Goal: Information Seeking & Learning: Learn about a topic

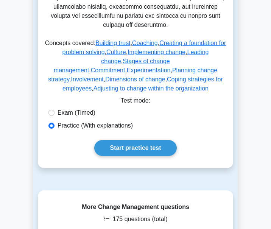
scroll to position [441, 0]
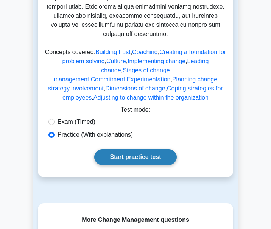
click at [128, 149] on link "Start practice test" at bounding box center [135, 157] width 82 height 16
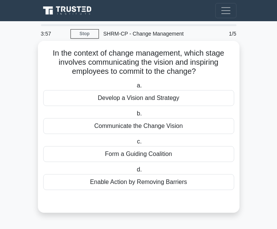
click at [108, 101] on div "Develop a Vision and Strategy" at bounding box center [138, 98] width 191 height 16
click at [135, 88] on input "a. Develop a Vision and Strategy" at bounding box center [135, 85] width 0 height 5
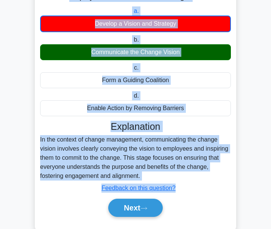
scroll to position [76, 0]
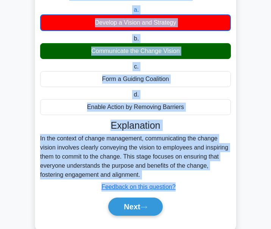
drag, startPoint x: 47, startPoint y: 52, endPoint x: 140, endPoint y: 175, distance: 153.7
click at [146, 177] on div "In the context of change management, which stage involves communicating the vis…" at bounding box center [136, 98] width 196 height 260
copy div "In the context of change management, which stage involves communicating the vis…"
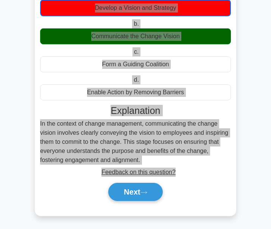
scroll to position [94, 0]
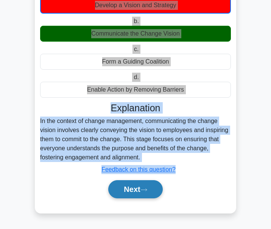
click at [157, 191] on button "Next" at bounding box center [135, 189] width 54 height 18
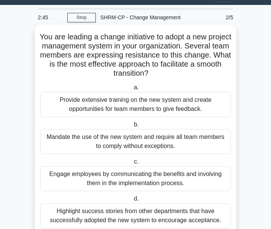
scroll to position [54, 0]
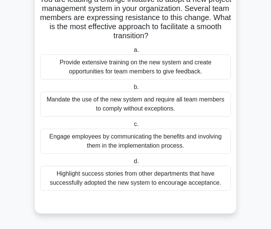
click at [135, 144] on div "Engage employees by communicating the benefits and involving them in the implem…" at bounding box center [135, 141] width 191 height 25
click at [133, 127] on input "c. Engage employees by communicating the benefits and involving them in the imp…" at bounding box center [133, 124] width 0 height 5
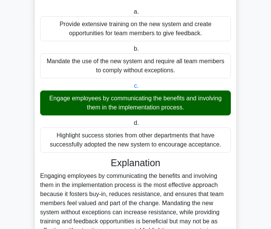
scroll to position [168, 0]
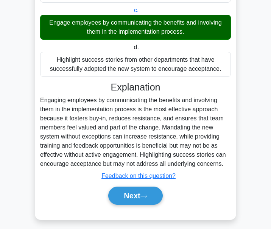
drag, startPoint x: 41, startPoint y: 101, endPoint x: 224, endPoint y: 165, distance: 194.1
click at [224, 165] on div "Engaging employees by communicating the benefits and involving them in the impl…" at bounding box center [135, 132] width 191 height 73
drag, startPoint x: 188, startPoint y: 157, endPoint x: 217, endPoint y: 89, distance: 74.2
click at [217, 89] on h3 "Explanation" at bounding box center [136, 86] width 182 height 11
drag, startPoint x: 109, startPoint y: 87, endPoint x: 225, endPoint y: 164, distance: 139.2
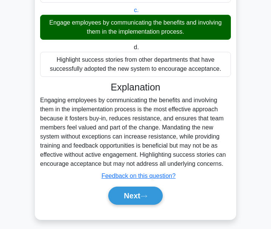
click at [225, 164] on div "Explanation Engaging employees by communicating the benefits and involving them…" at bounding box center [135, 144] width 191 height 127
copy div "Explanation Engaging employees by communicating the benefits and involving them…"
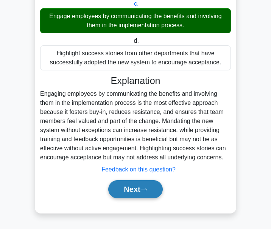
click at [151, 193] on button "Next" at bounding box center [135, 189] width 54 height 18
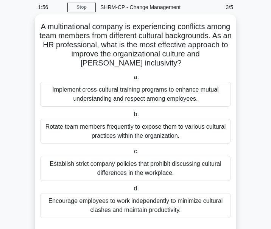
scroll to position [38, 0]
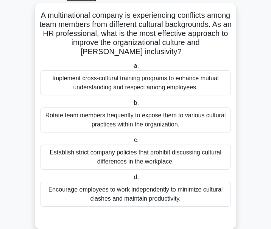
drag, startPoint x: 51, startPoint y: 16, endPoint x: 115, endPoint y: 110, distance: 113.5
click at [115, 110] on div "A multinational company is experiencing conflicts among team members from diffe…" at bounding box center [136, 116] width 196 height 221
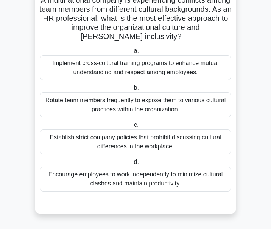
scroll to position [54, 0]
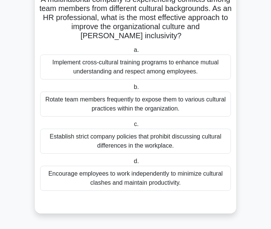
click at [170, 89] on label "b. Rotate team members frequently to expose them to various cultural practices …" at bounding box center [135, 100] width 191 height 34
click at [132, 89] on input "b. Rotate team members frequently to expose them to various cultural practices …" at bounding box center [132, 87] width 0 height 5
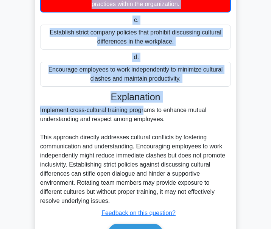
scroll to position [203, 0]
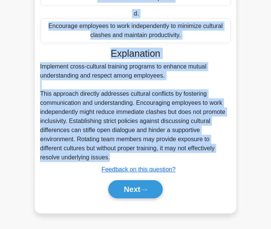
drag, startPoint x: 50, startPoint y: 55, endPoint x: 118, endPoint y: 155, distance: 121.5
click at [118, 155] on div "A multinational company is experiencing conflicts among team members from diffe…" at bounding box center [136, 26] width 196 height 369
copy div "A multinational company is experiencing conflicts among team members from diffe…"
drag, startPoint x: 67, startPoint y: 87, endPoint x: 57, endPoint y: 92, distance: 11.5
click at [67, 87] on div "Implement cross-cultural training programs to enhance mutual understanding and …" at bounding box center [135, 112] width 191 height 100
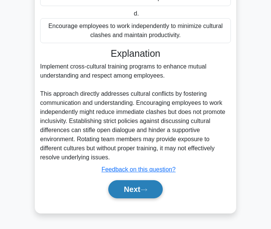
click at [143, 187] on button "Next" at bounding box center [135, 189] width 54 height 18
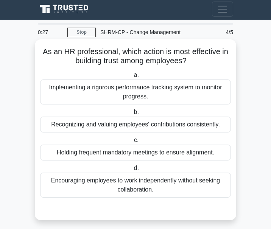
scroll to position [0, 0]
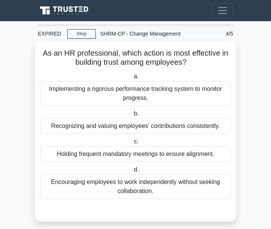
click at [114, 146] on label "c. Holding frequent mandatory meetings to ensure alignment." at bounding box center [135, 149] width 191 height 25
click at [133, 144] on input "c. Holding frequent mandatory meetings to ensure alignment." at bounding box center [133, 141] width 0 height 5
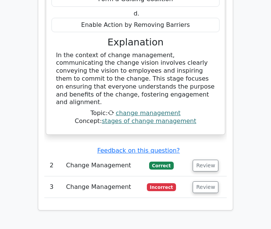
scroll to position [806, 0]
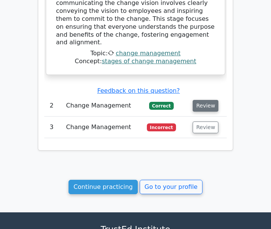
click at [202, 100] on button "Review" at bounding box center [206, 106] width 26 height 12
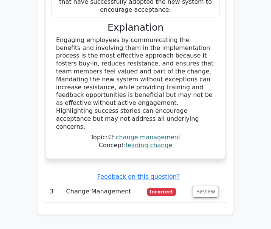
scroll to position [1185, 0]
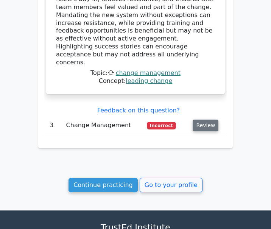
click at [201, 120] on button "Review" at bounding box center [206, 126] width 26 height 12
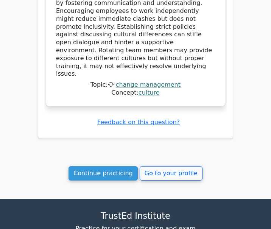
scroll to position [1602, 0]
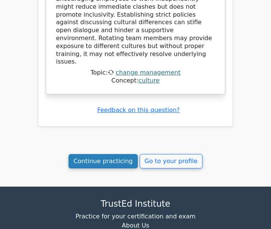
click at [110, 154] on link "Continue practicing" at bounding box center [103, 161] width 69 height 14
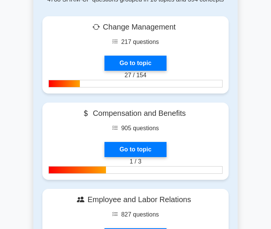
scroll to position [341, 0]
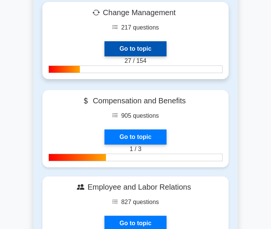
click at [139, 47] on link "Go to topic" at bounding box center [136, 48] width 62 height 15
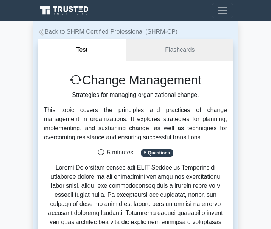
click at [54, 31] on link "Back to SHRM Certified Professional (SHRM-CP)" at bounding box center [108, 31] width 140 height 6
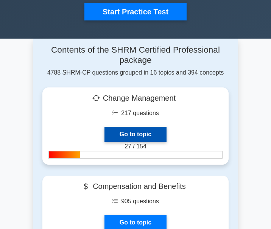
scroll to position [265, 0]
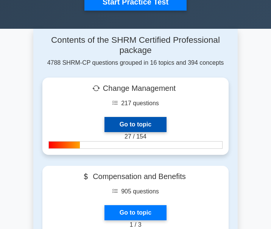
click at [126, 124] on link "Go to topic" at bounding box center [136, 124] width 62 height 15
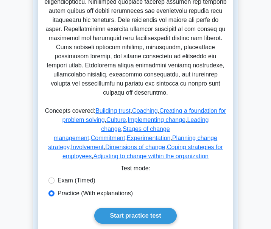
scroll to position [417, 0]
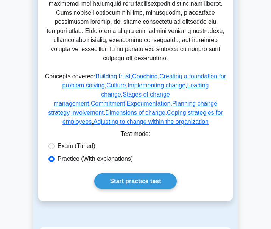
click at [108, 73] on link "Building trust" at bounding box center [113, 76] width 35 height 6
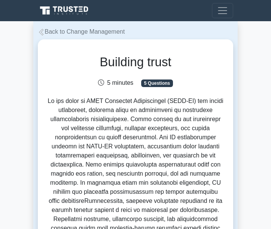
click at [43, 31] on icon at bounding box center [41, 32] width 7 height 7
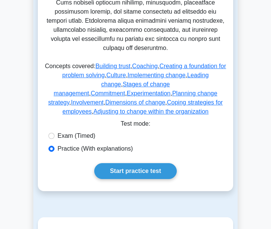
scroll to position [417, 0]
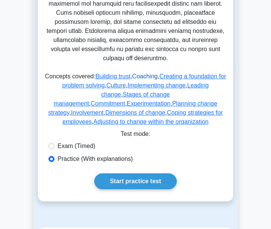
click at [141, 73] on link "Coaching" at bounding box center [145, 76] width 26 height 6
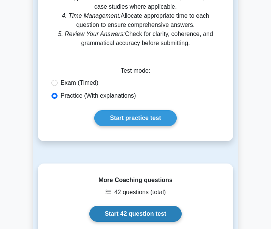
scroll to position [948, 0]
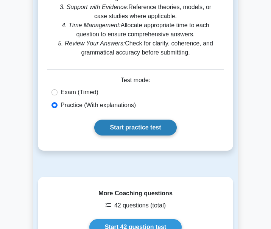
click at [137, 129] on link "Start practice test" at bounding box center [135, 128] width 82 height 16
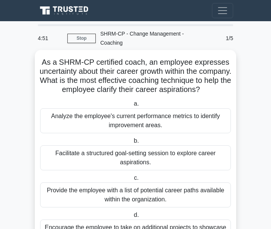
click at [105, 200] on div "Provide the employee with a list of potential career paths available within the…" at bounding box center [135, 195] width 191 height 25
click at [133, 181] on input "c. Provide the employee with a list of potential career paths available within …" at bounding box center [133, 178] width 0 height 5
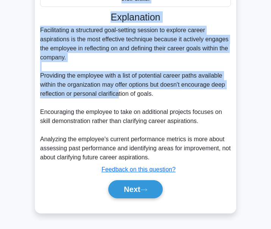
scroll to position [248, 0]
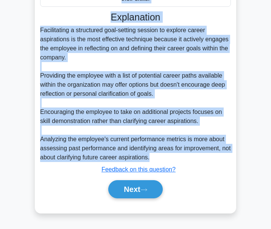
drag, startPoint x: 44, startPoint y: 23, endPoint x: 134, endPoint y: 145, distance: 151.3
click at [150, 155] on div "As a SHRM-CP certified coach, an employee expresses uncertainty about their car…" at bounding box center [136, 12] width 196 height 397
copy div "As a SHRM-CP certified coach, an employee expresses uncertainty about their car…"
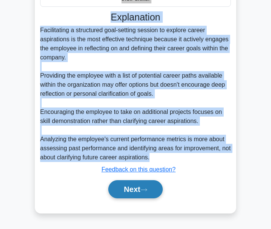
click at [147, 189] on icon at bounding box center [144, 190] width 7 height 4
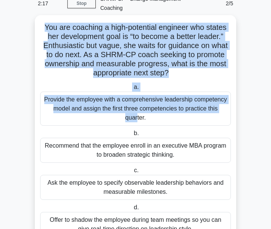
scroll to position [81, 0]
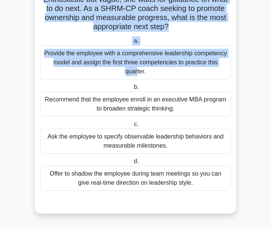
drag, startPoint x: 43, startPoint y: 55, endPoint x: 129, endPoint y: 112, distance: 103.0
click at [105, 107] on div "You are coaching a high-potential engineer who states her development goal is “…" at bounding box center [136, 91] width 196 height 239
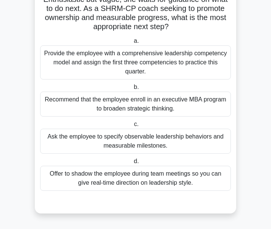
click at [190, 123] on label "c. Ask the employee to specify observable leadership behaviors and measurable m…" at bounding box center [135, 137] width 191 height 34
click at [133, 123] on input "c. Ask the employee to specify observable leadership behaviors and measurable m…" at bounding box center [133, 124] width 0 height 5
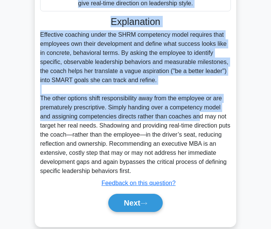
scroll to position [271, 0]
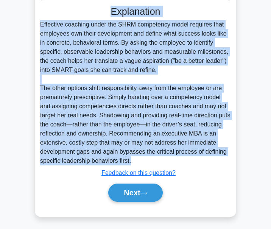
drag, startPoint x: 44, startPoint y: 18, endPoint x: 149, endPoint y: 152, distance: 170.4
copy div "You are coaching a high-potential engineer who states her development goal is “…"
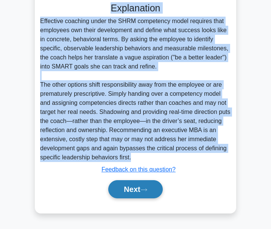
click at [147, 190] on icon at bounding box center [144, 190] width 7 height 4
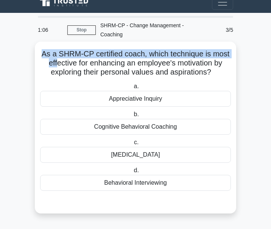
drag, startPoint x: 43, startPoint y: 53, endPoint x: 55, endPoint y: 59, distance: 13.1
click at [55, 59] on h5 "As a SHRM-CP certified coach, which technique is most effective for enhancing a…" at bounding box center [135, 63] width 193 height 28
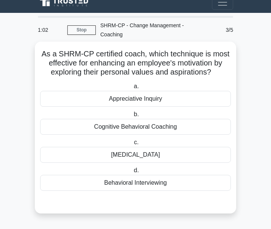
click at [171, 130] on div "Cognitive Behavioral Coaching" at bounding box center [135, 127] width 191 height 16
click at [132, 117] on input "b. Cognitive Behavioral Coaching" at bounding box center [132, 114] width 0 height 5
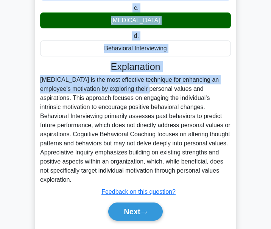
scroll to position [160, 0]
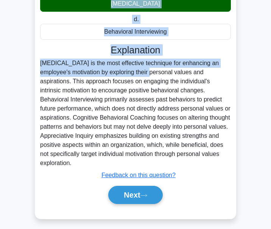
drag, startPoint x: 42, startPoint y: 52, endPoint x: 89, endPoint y: 159, distance: 117.3
click at [89, 159] on div "As a SHRM-CP certified coach, which technique is most effective for enhancing a…" at bounding box center [136, 55] width 196 height 324
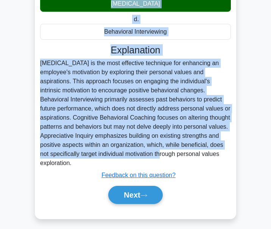
drag, startPoint x: 82, startPoint y: 135, endPoint x: 67, endPoint y: 55, distance: 80.9
click at [69, 52] on h3 "Explanation" at bounding box center [136, 49] width 182 height 11
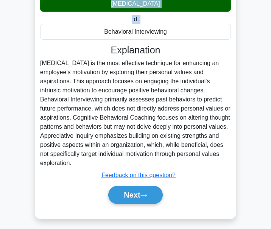
drag, startPoint x: 42, startPoint y: 14, endPoint x: 91, endPoint y: 161, distance: 155.6
click at [91, 161] on div "As a SHRM-CP certified coach, which technique is most effective for enhancing a…" at bounding box center [136, 55] width 196 height 324
copy div "As a SHRM-CP certified coach, which technique is most effective for enhancing a…"
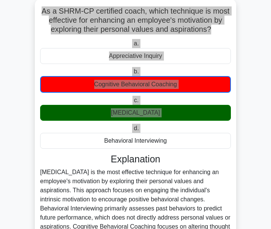
scroll to position [47, 0]
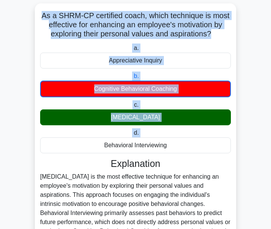
click at [236, 158] on div "As a SHRM-CP certified coach, which technique is most effective for enhancing a…" at bounding box center [136, 168] width 202 height 330
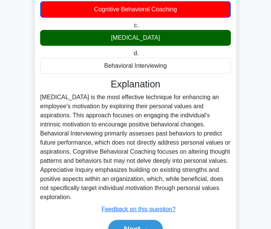
scroll to position [166, 0]
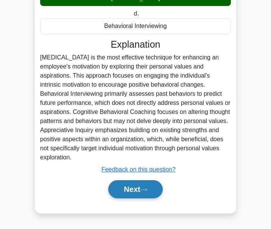
click at [147, 188] on icon at bounding box center [144, 190] width 7 height 4
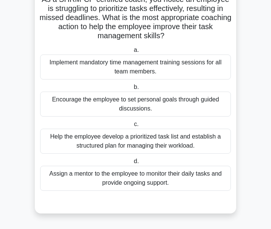
scroll to position [25, 0]
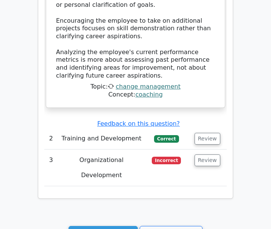
scroll to position [1061, 0]
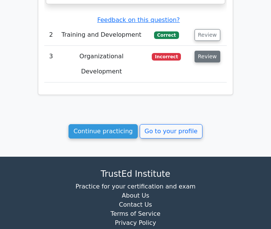
click at [205, 51] on button "Review" at bounding box center [208, 57] width 26 height 12
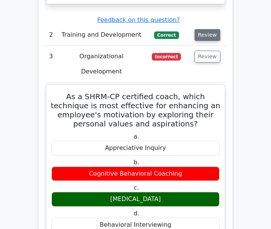
click at [211, 29] on button "Review" at bounding box center [208, 35] width 26 height 12
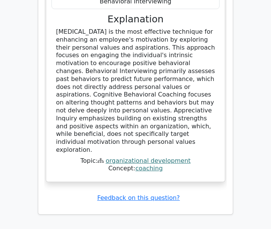
scroll to position [1857, 0]
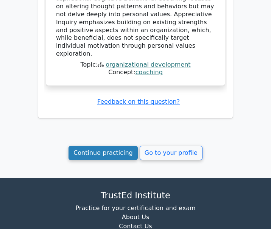
click at [120, 146] on link "Continue practicing" at bounding box center [103, 153] width 69 height 14
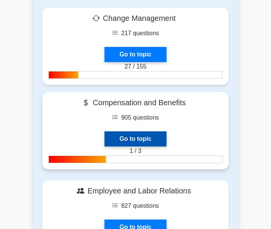
scroll to position [341, 0]
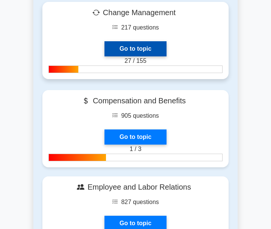
click at [133, 44] on link "Go to topic" at bounding box center [136, 48] width 62 height 15
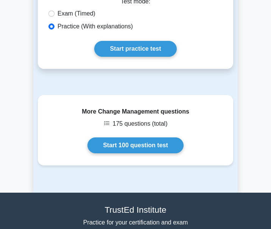
scroll to position [455, 0]
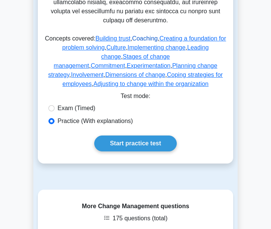
click at [143, 35] on link "Coaching" at bounding box center [145, 38] width 26 height 6
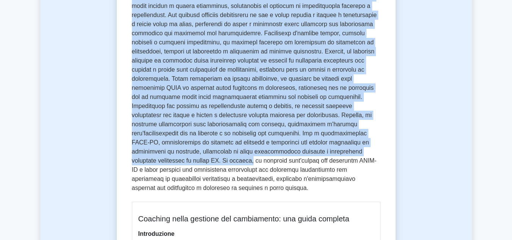
scroll to position [184, 0]
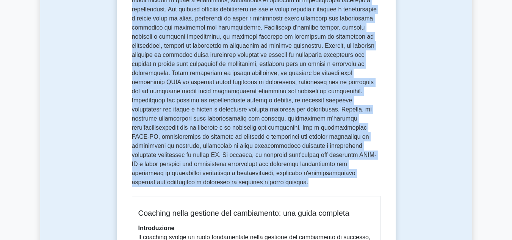
drag, startPoint x: 132, startPoint y: 98, endPoint x: 211, endPoint y: 172, distance: 108.3
click at [211, 172] on p at bounding box center [256, 65] width 249 height 249
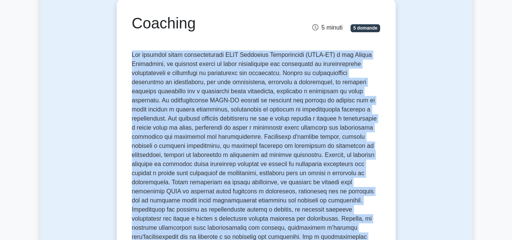
scroll to position [71, 0]
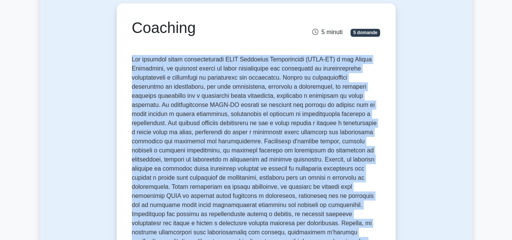
copy font "Lor ipsumdol sitam consecteturadi ELIT Seddoeius Temporincidi (UTLA-ET) d mag A…"
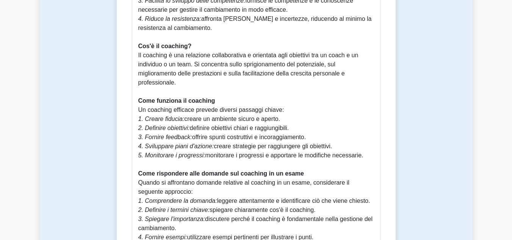
scroll to position [563, 0]
